Goal: Transaction & Acquisition: Download file/media

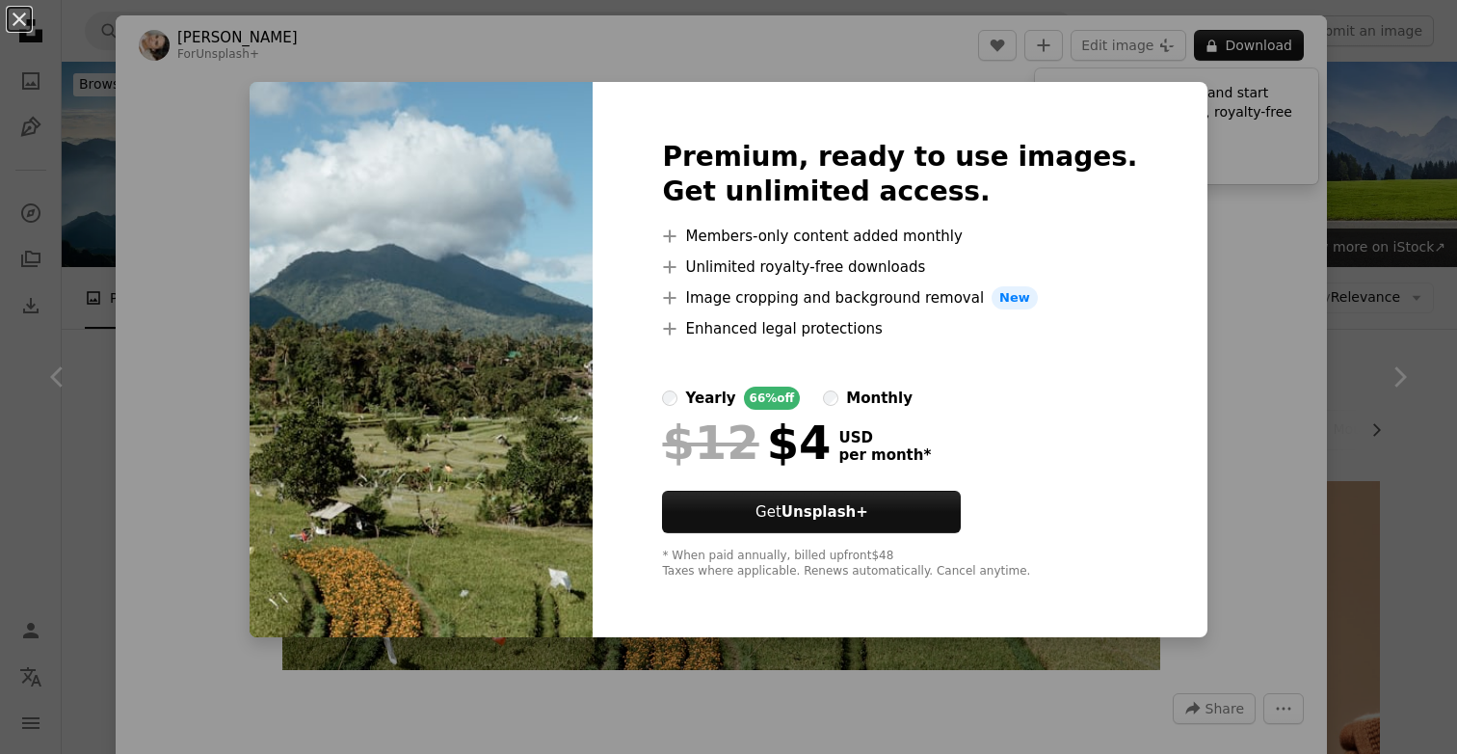
scroll to position [1354, 0]
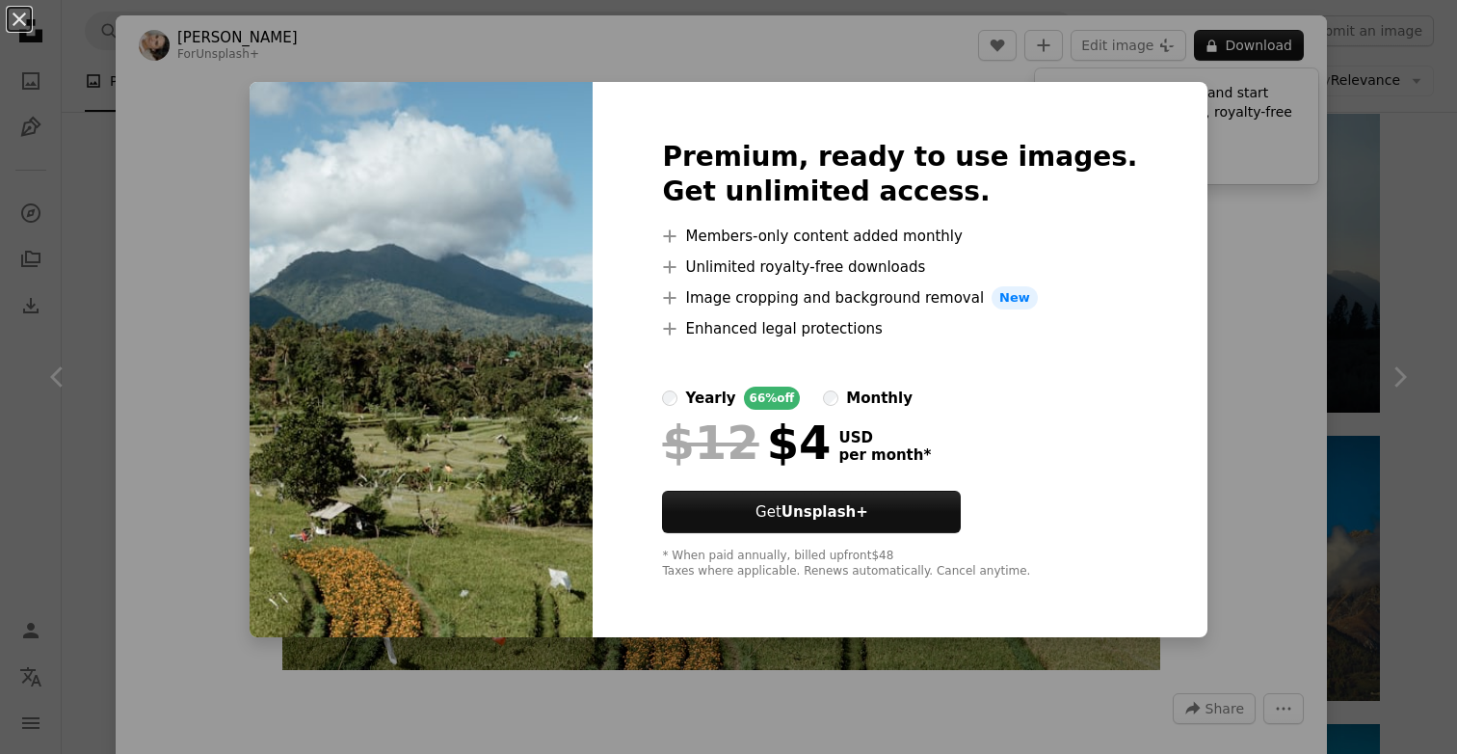
click at [190, 122] on div "An X shape Premium, ready to use images. Get unlimited access. A plus sign Memb…" at bounding box center [728, 377] width 1457 height 754
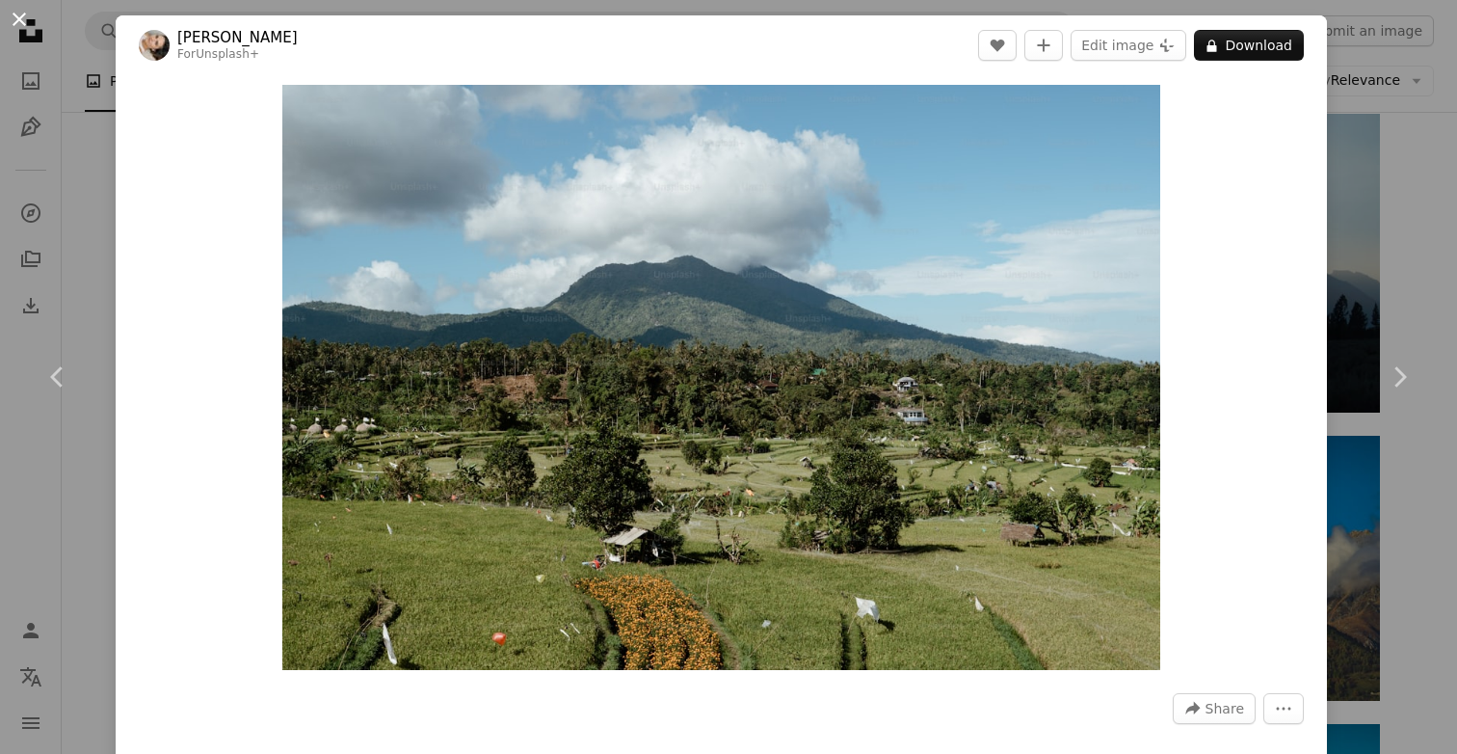
click at [8, 12] on button "An X shape" at bounding box center [19, 19] width 23 height 23
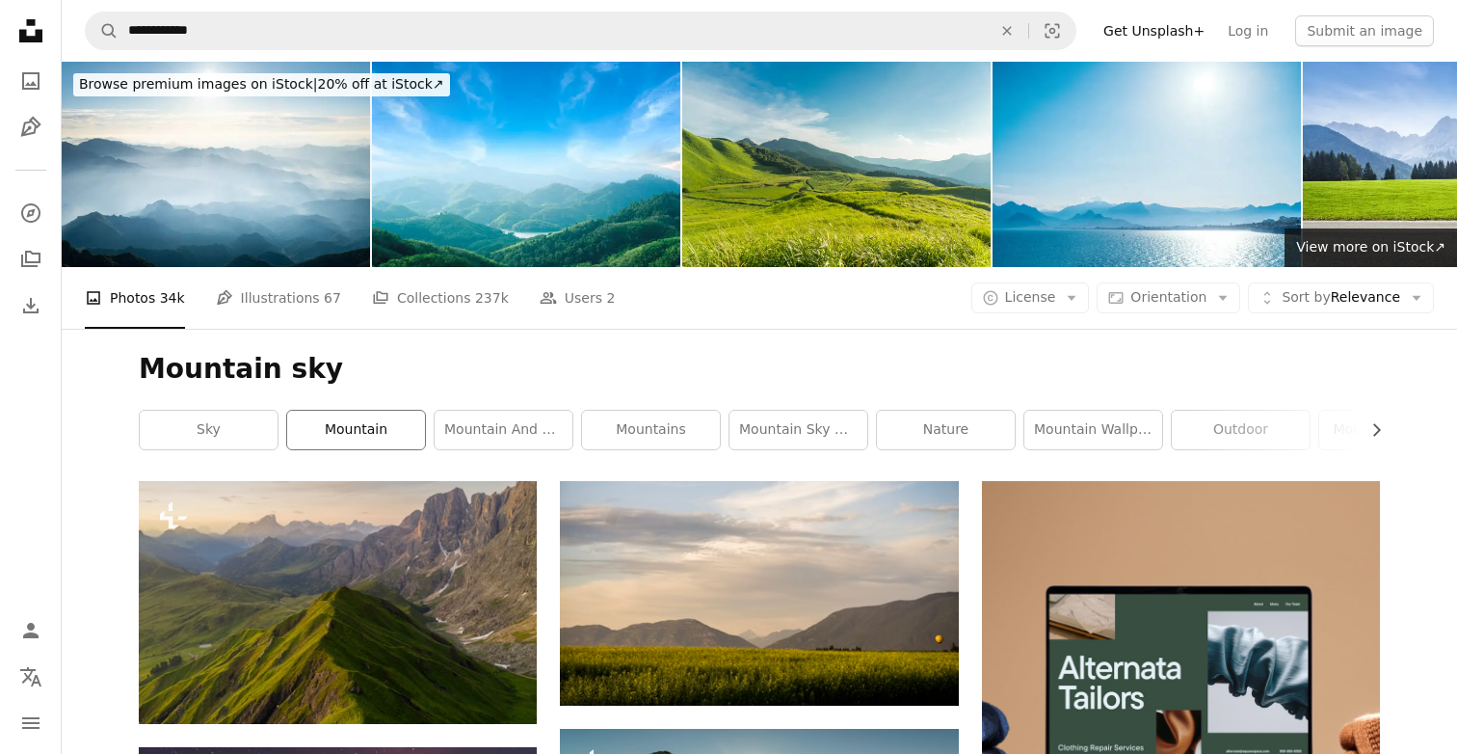
click at [382, 433] on link "mountain" at bounding box center [356, 430] width 138 height 39
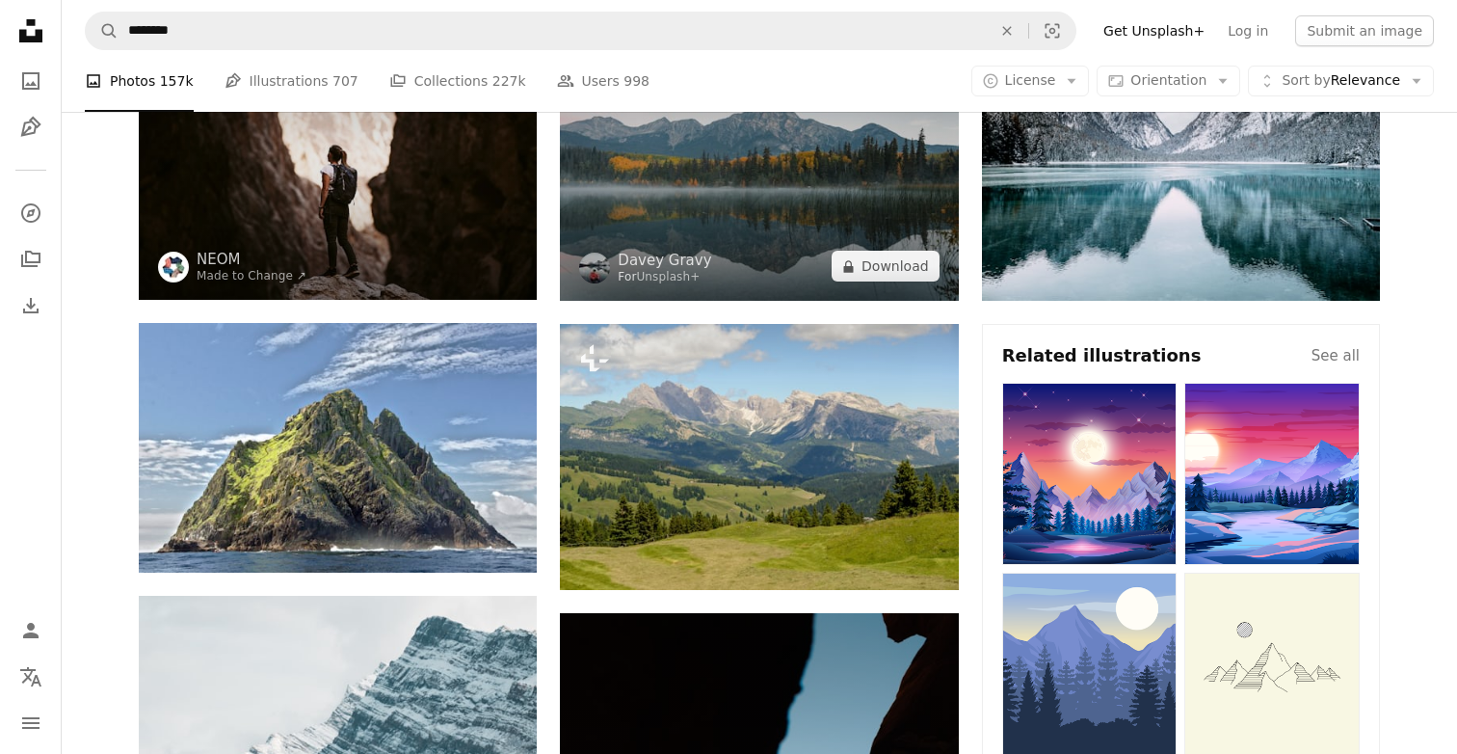
scroll to position [230, 0]
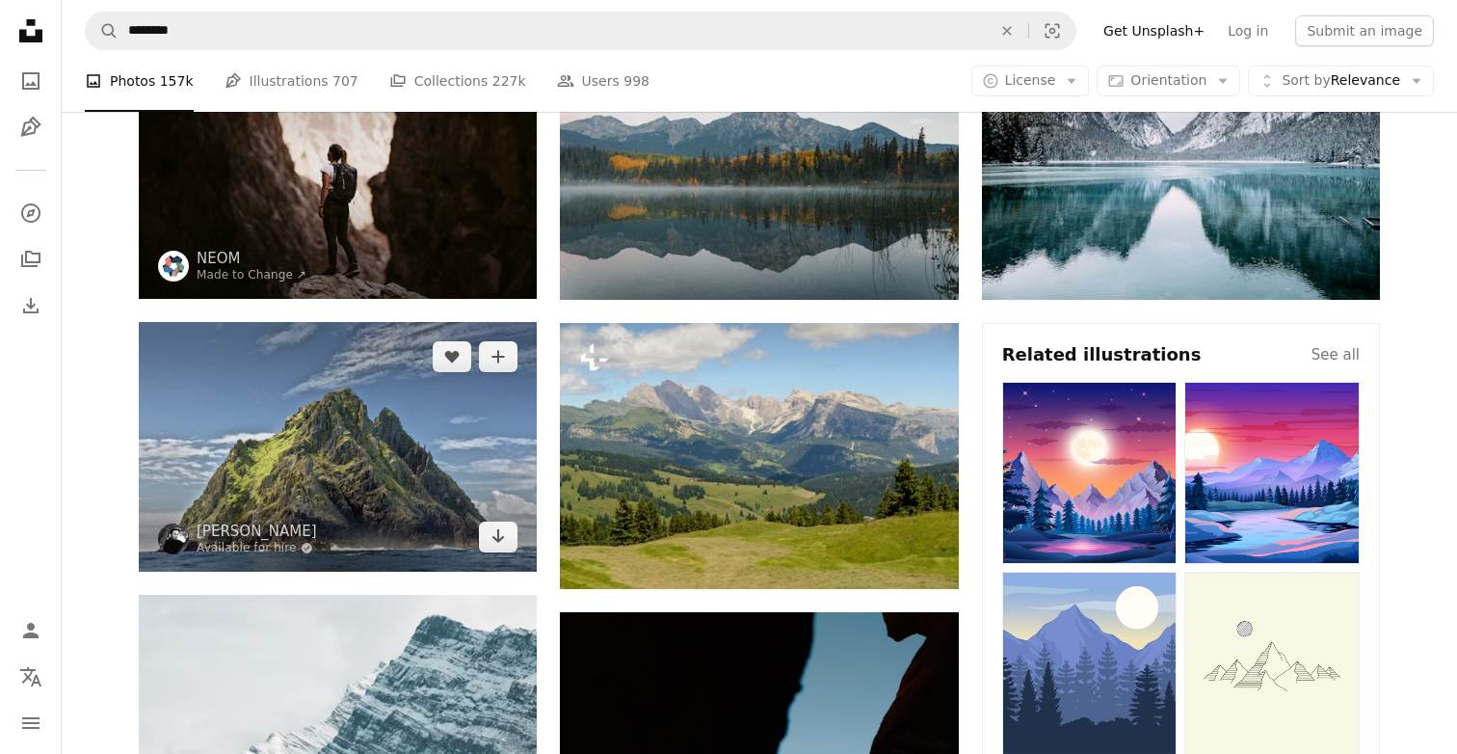
click at [328, 387] on img at bounding box center [338, 447] width 398 height 250
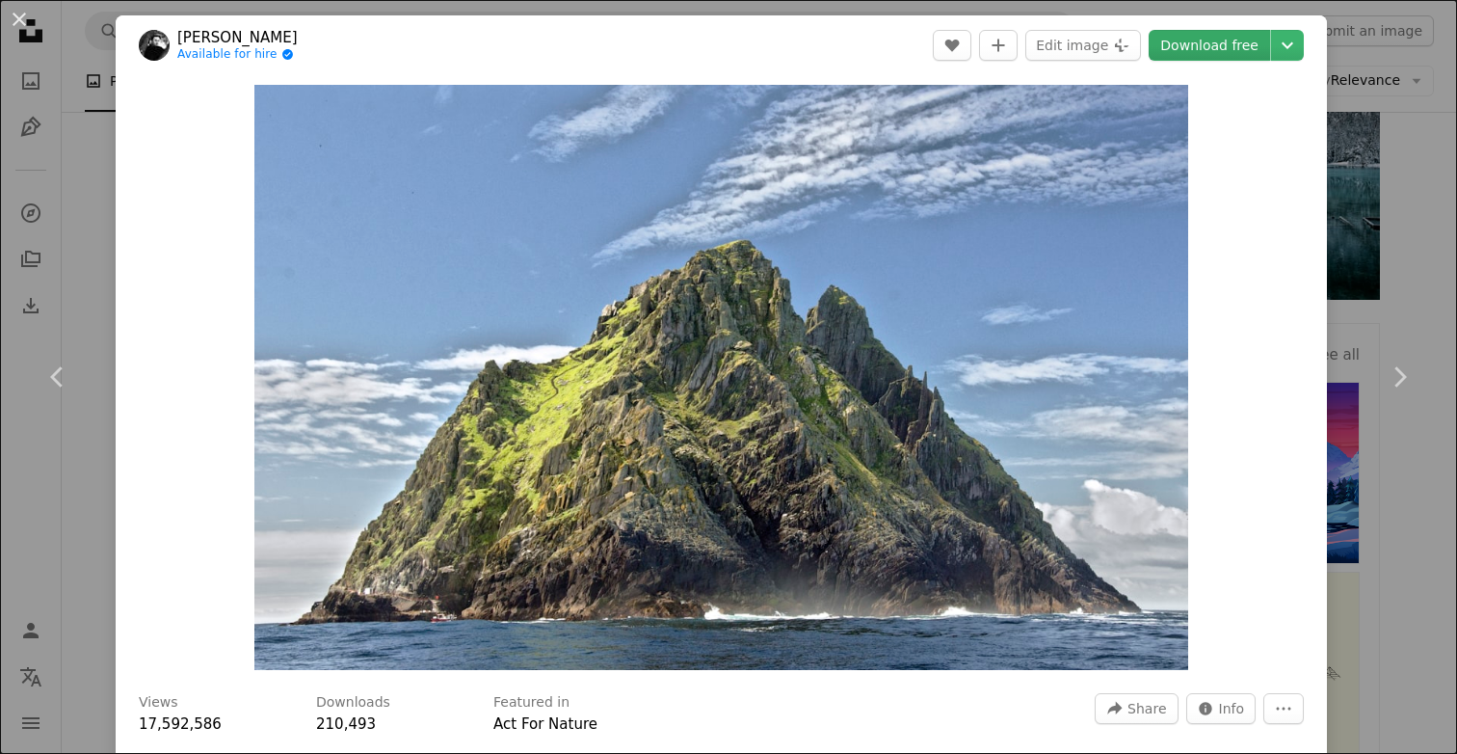
click at [1219, 42] on link "Download free" at bounding box center [1209, 45] width 121 height 31
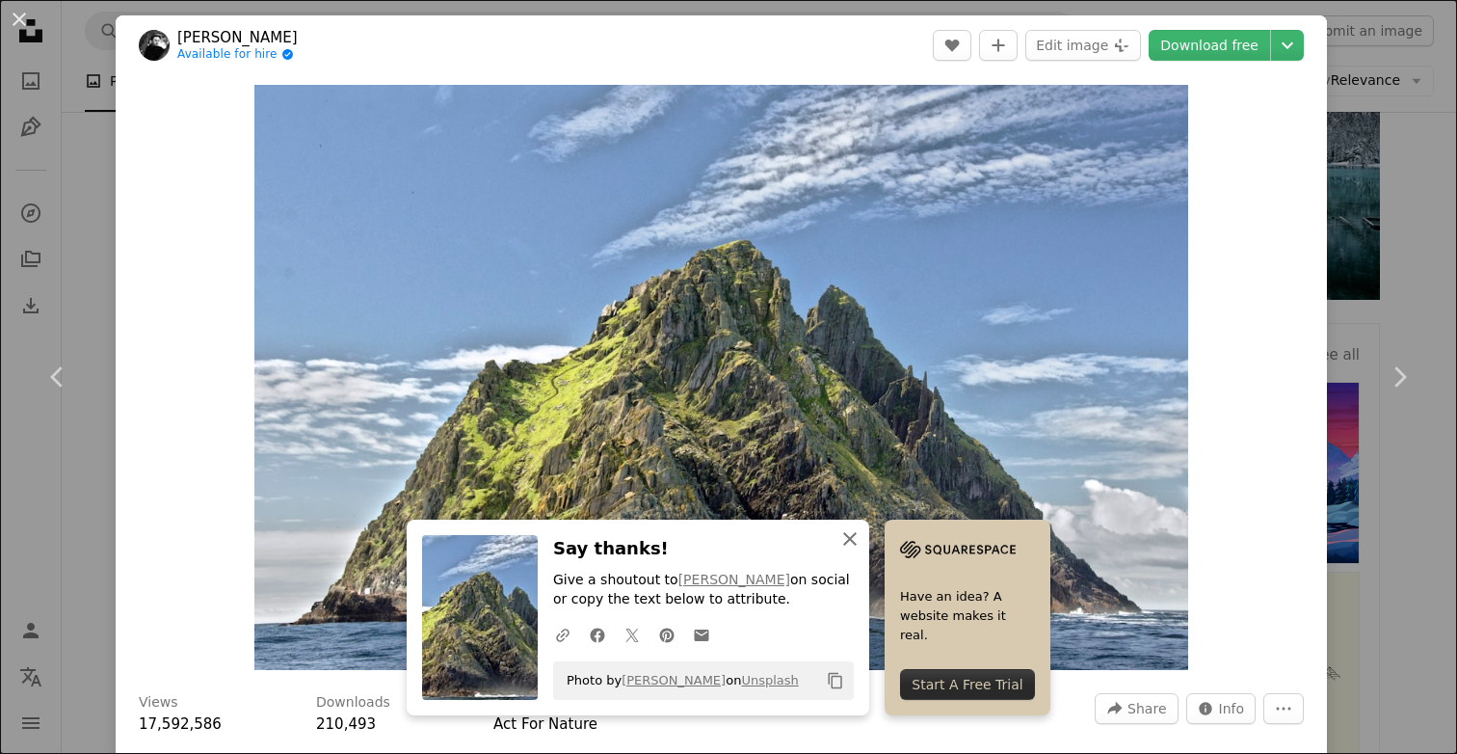
click at [846, 545] on icon "An X shape" at bounding box center [850, 538] width 23 height 23
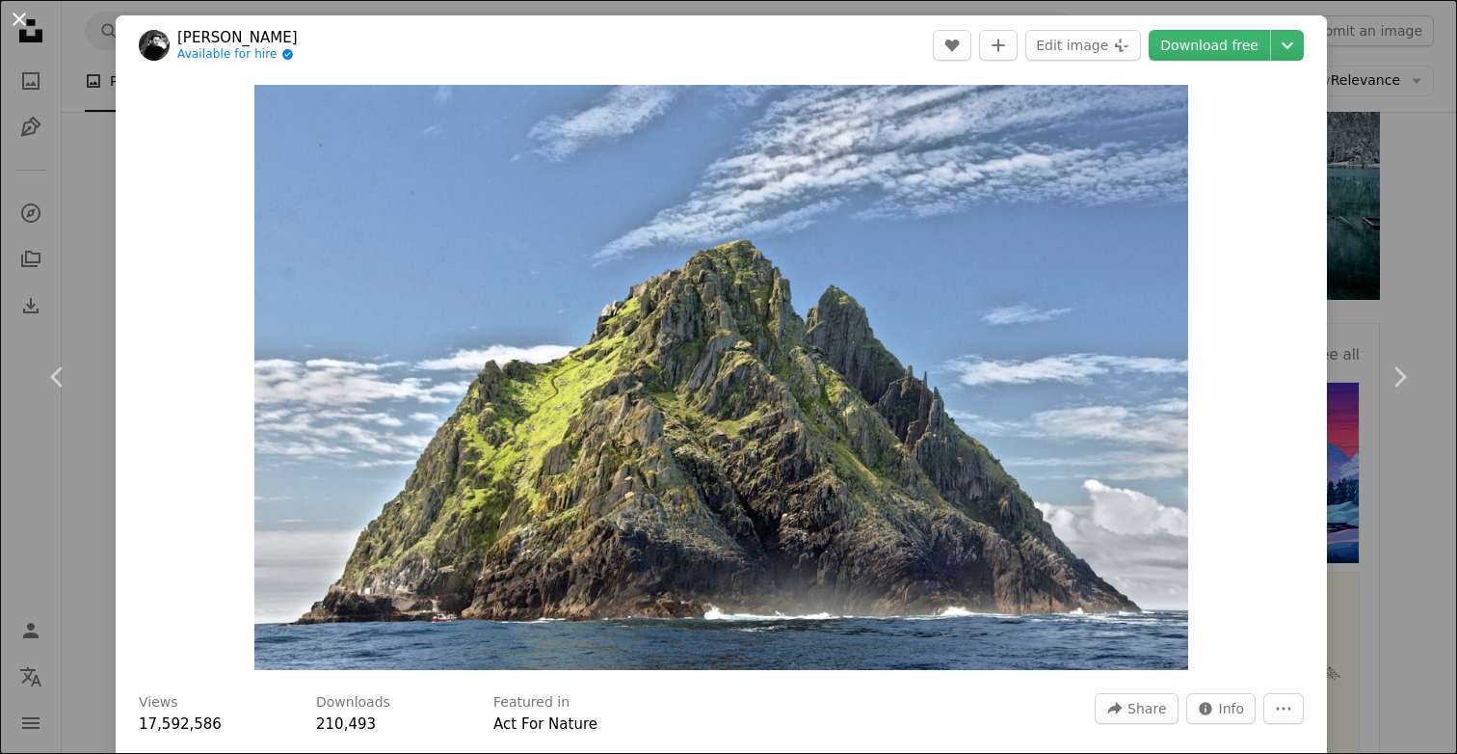
click at [20, 29] on button "An X shape" at bounding box center [19, 19] width 23 height 23
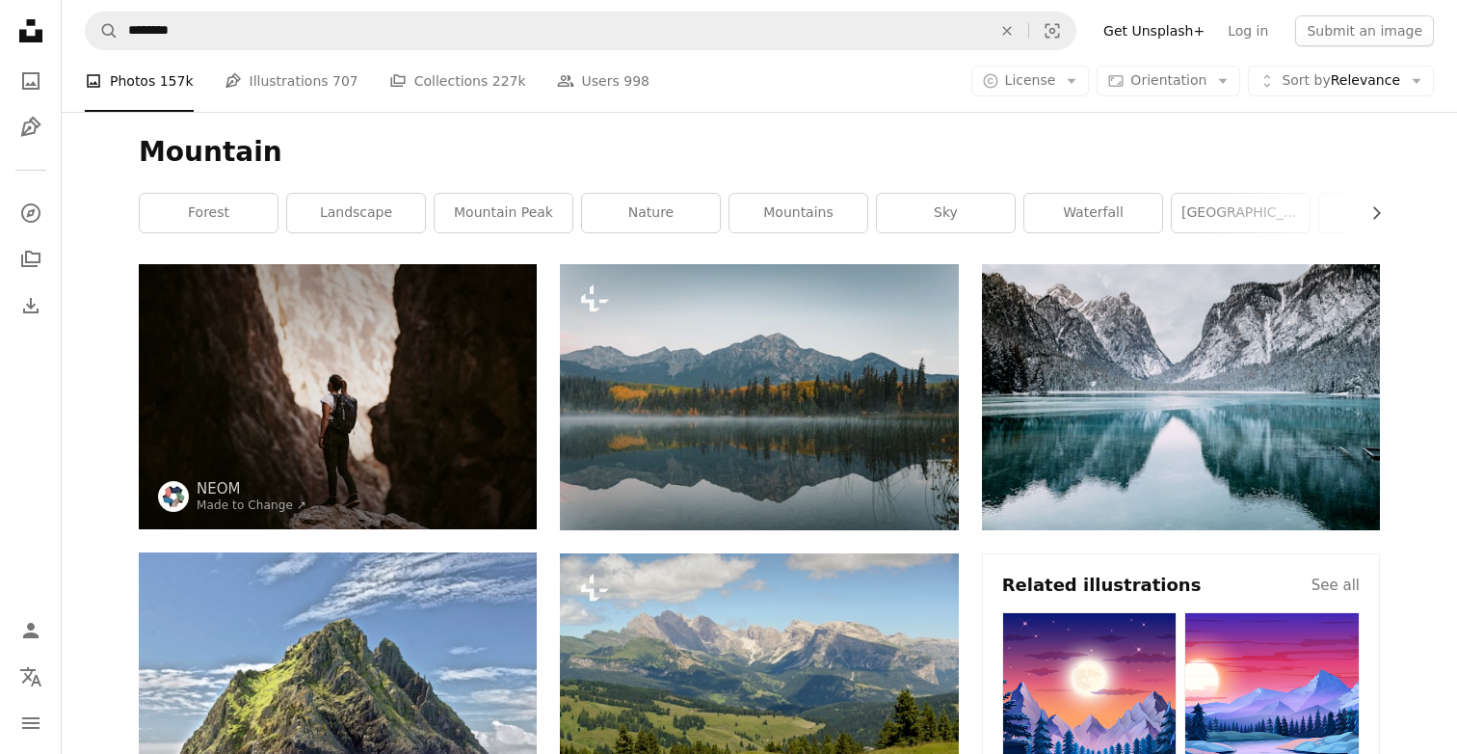
click at [749, 154] on h1 "Mountain" at bounding box center [759, 152] width 1241 height 35
